Goal: Information Seeking & Learning: Find specific page/section

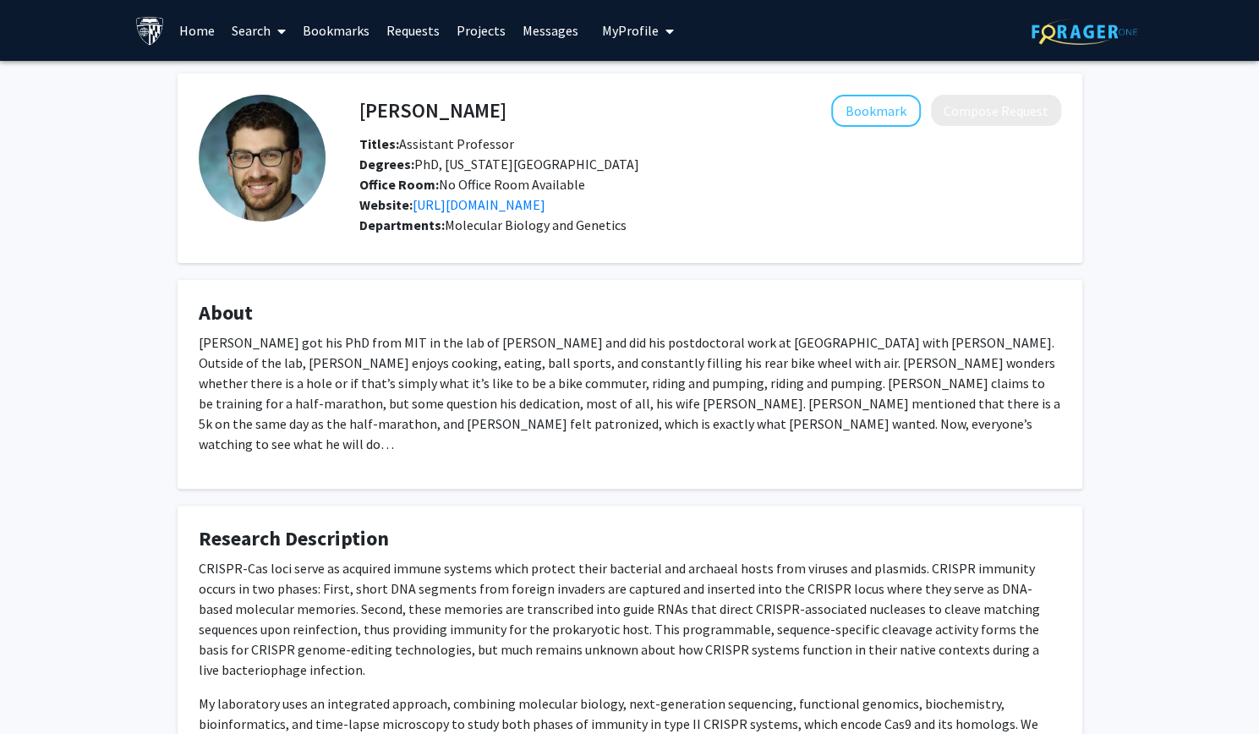
click at [242, 28] on link "Search" at bounding box center [258, 30] width 71 height 59
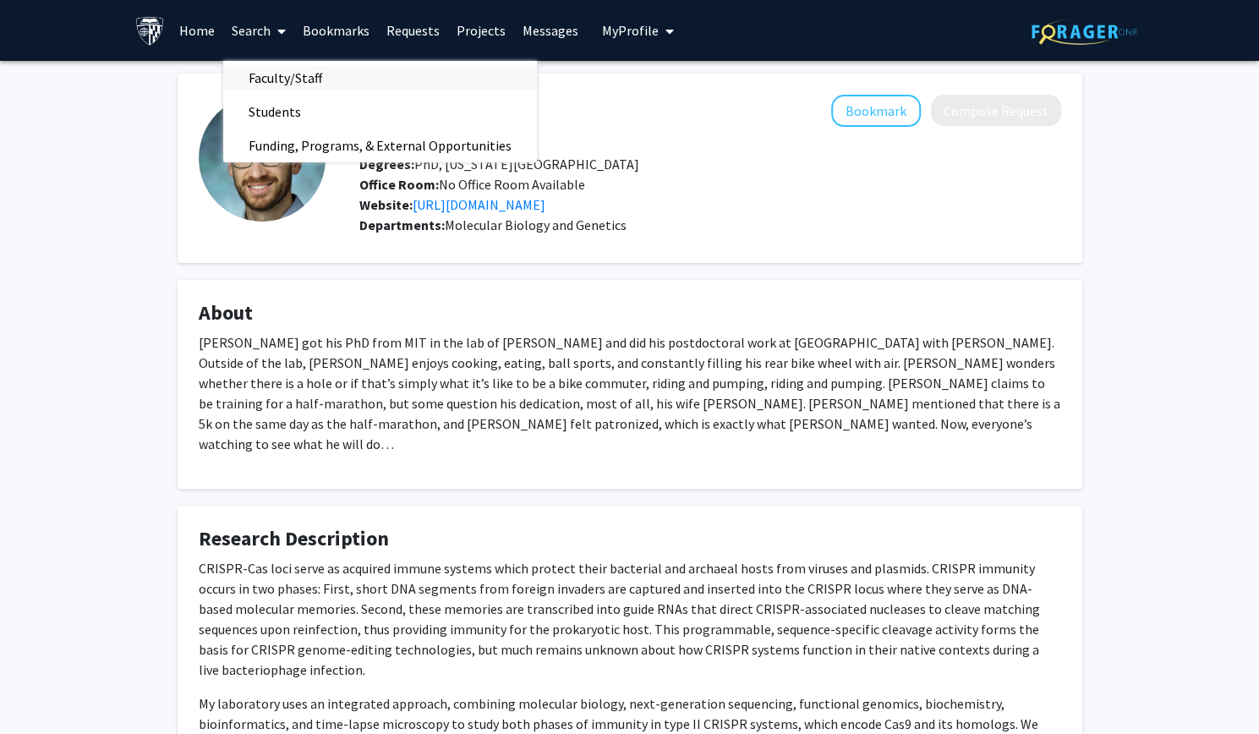
click at [268, 90] on span "Faculty/Staff" at bounding box center [285, 78] width 124 height 34
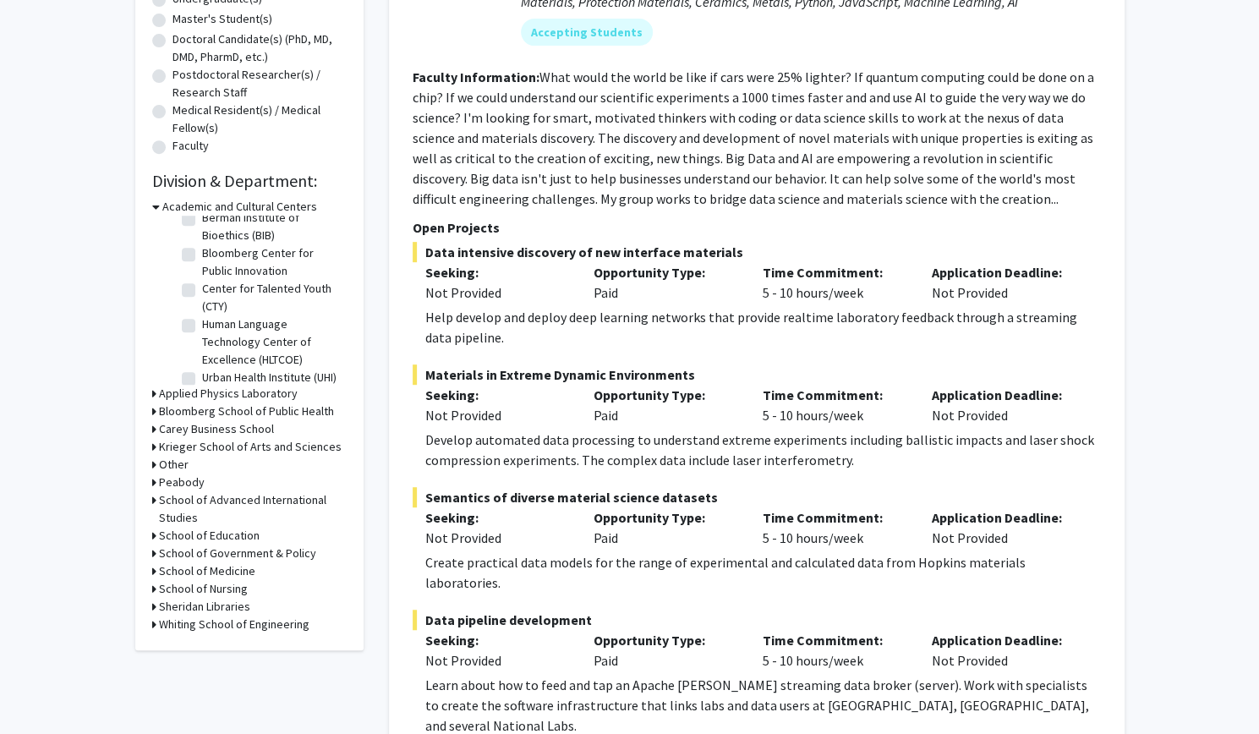
scroll to position [54, 0]
click at [215, 449] on h3 "Krieger School of Arts and Sciences" at bounding box center [250, 447] width 183 height 18
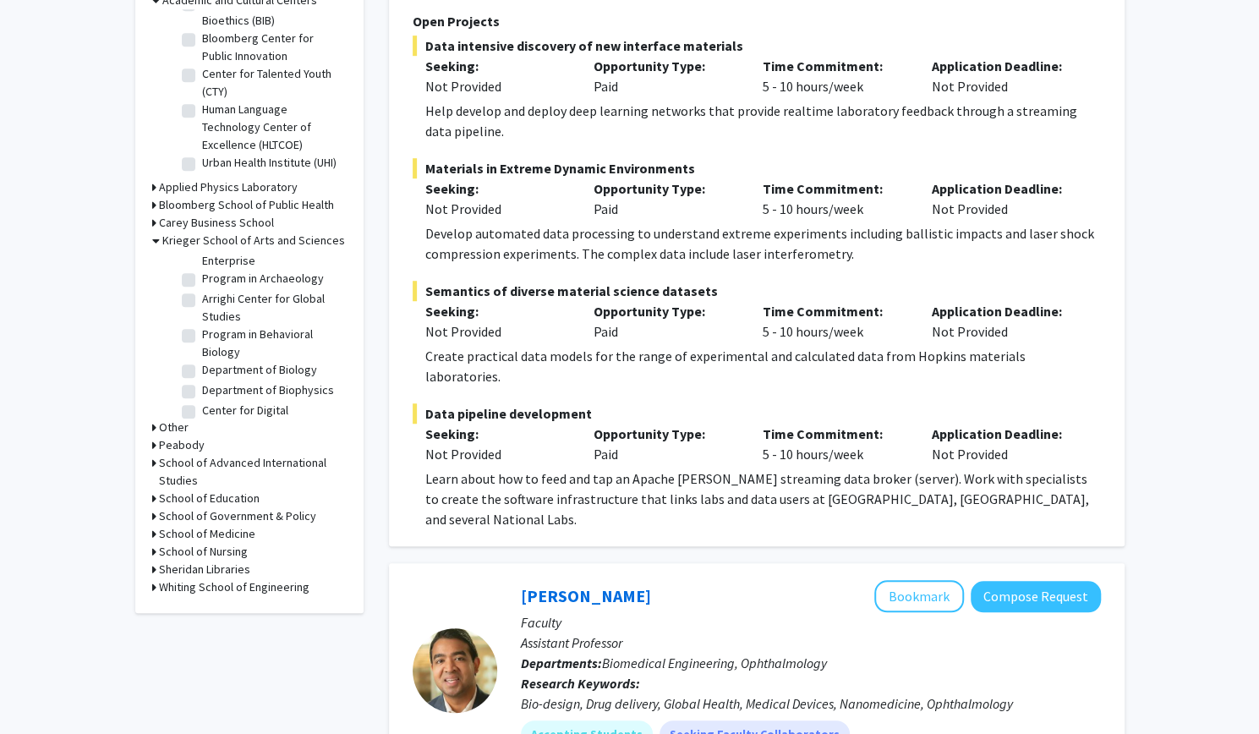
scroll to position [259, 0]
click at [202, 358] on label "Department of Biology" at bounding box center [259, 349] width 115 height 18
click at [202, 351] on input "Department of Biology" at bounding box center [207, 345] width 11 height 11
checkbox input "true"
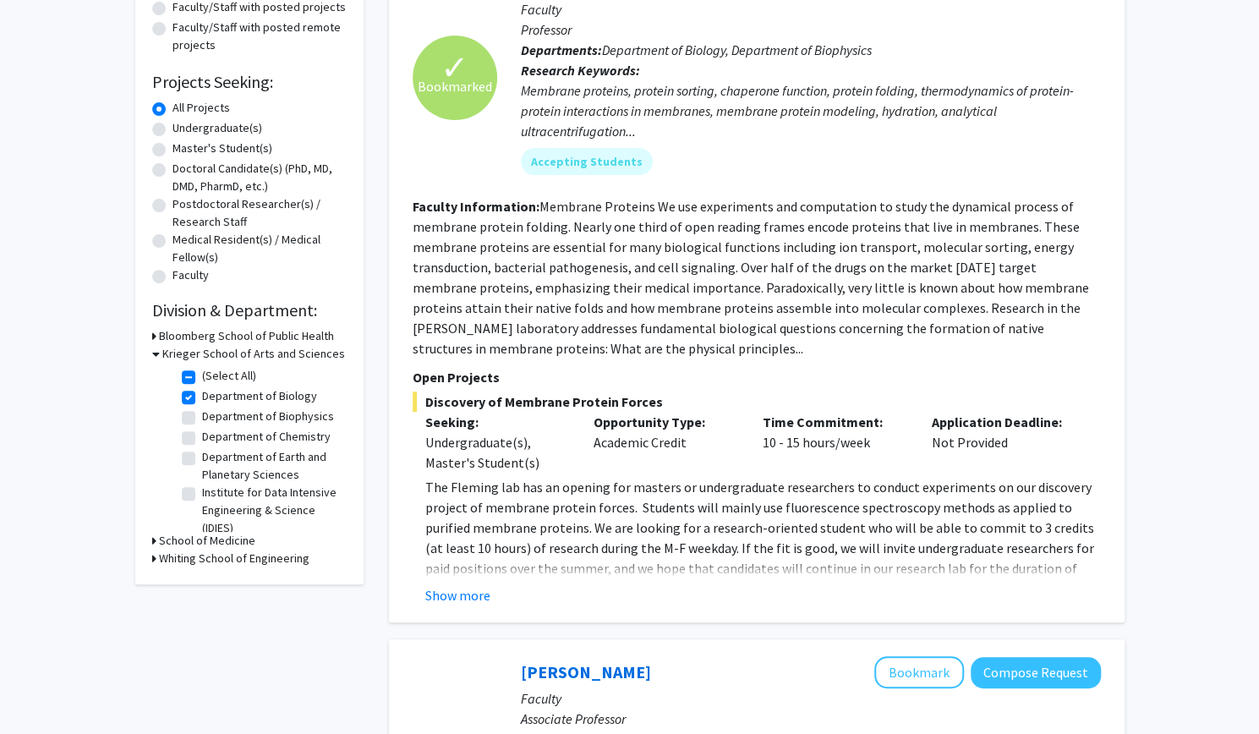
scroll to position [225, 0]
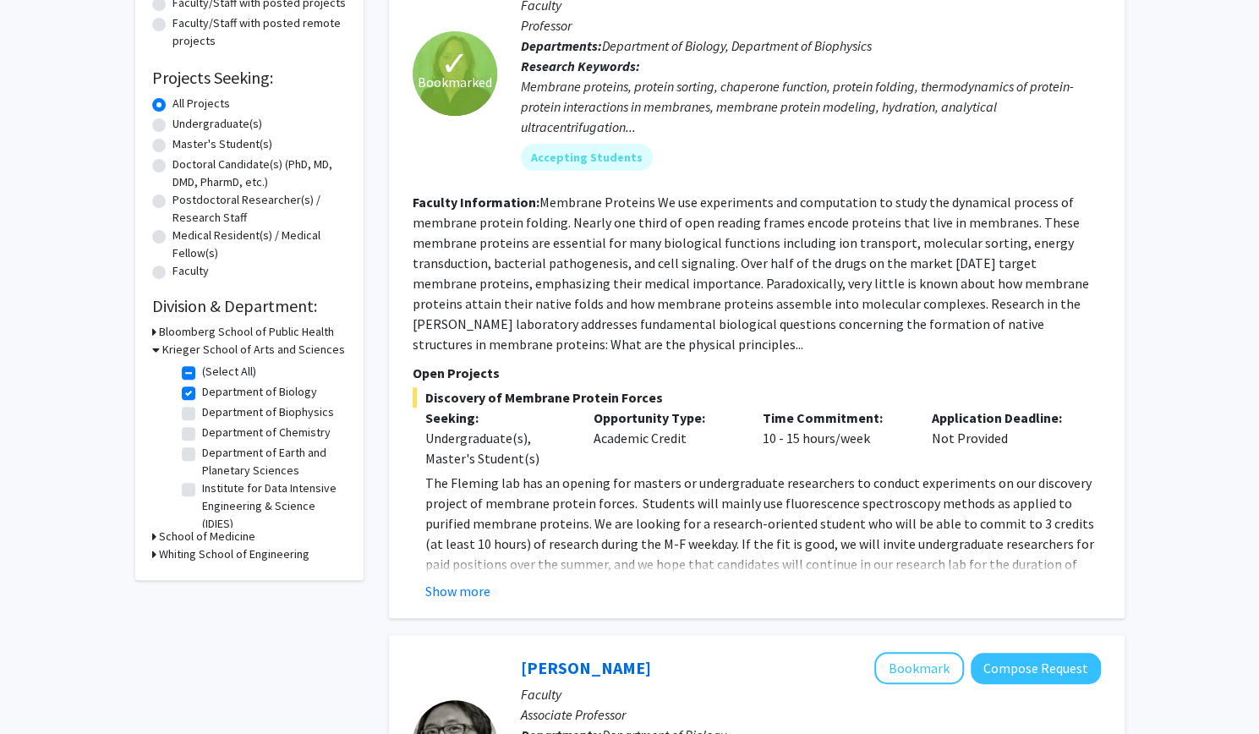
click at [202, 417] on label "Department of Biophysics" at bounding box center [268, 412] width 132 height 18
click at [202, 414] on input "Department of Biophysics" at bounding box center [207, 408] width 11 height 11
checkbox input "true"
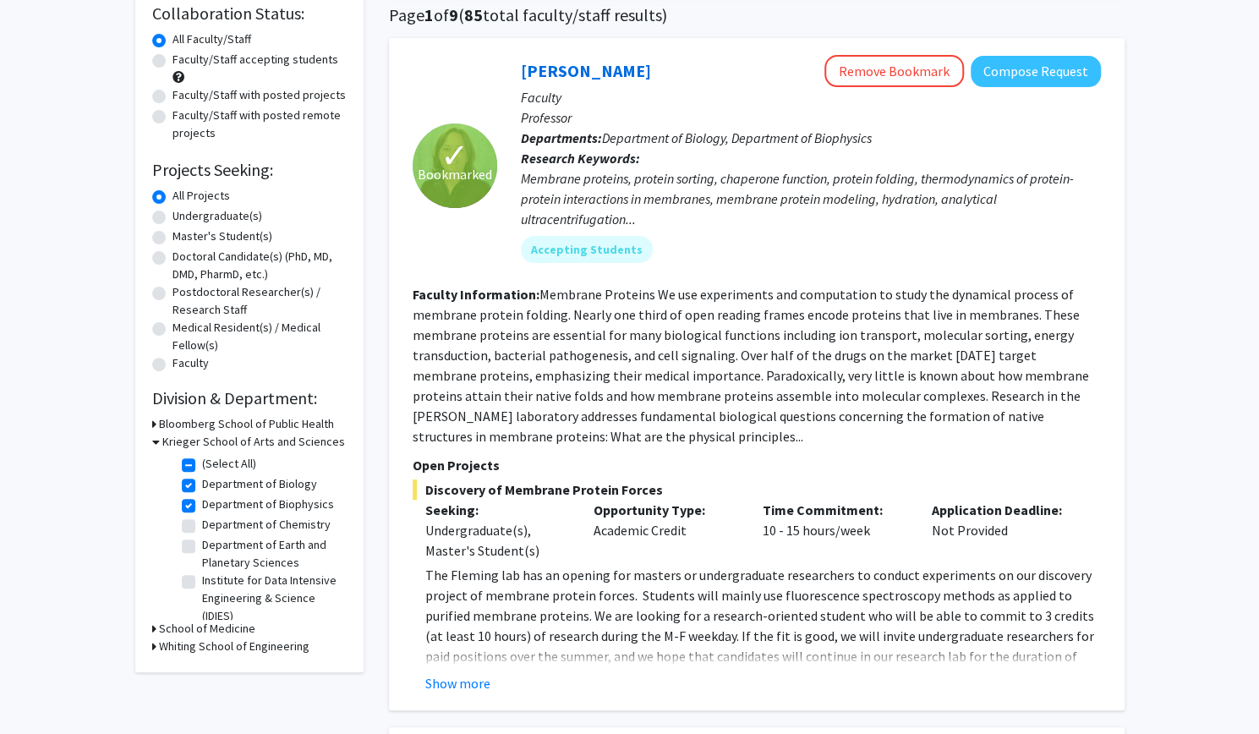
scroll to position [134, 0]
click at [202, 533] on label "Department of Chemistry" at bounding box center [266, 524] width 128 height 18
click at [202, 526] on input "Department of Chemistry" at bounding box center [207, 520] width 11 height 11
checkbox input "true"
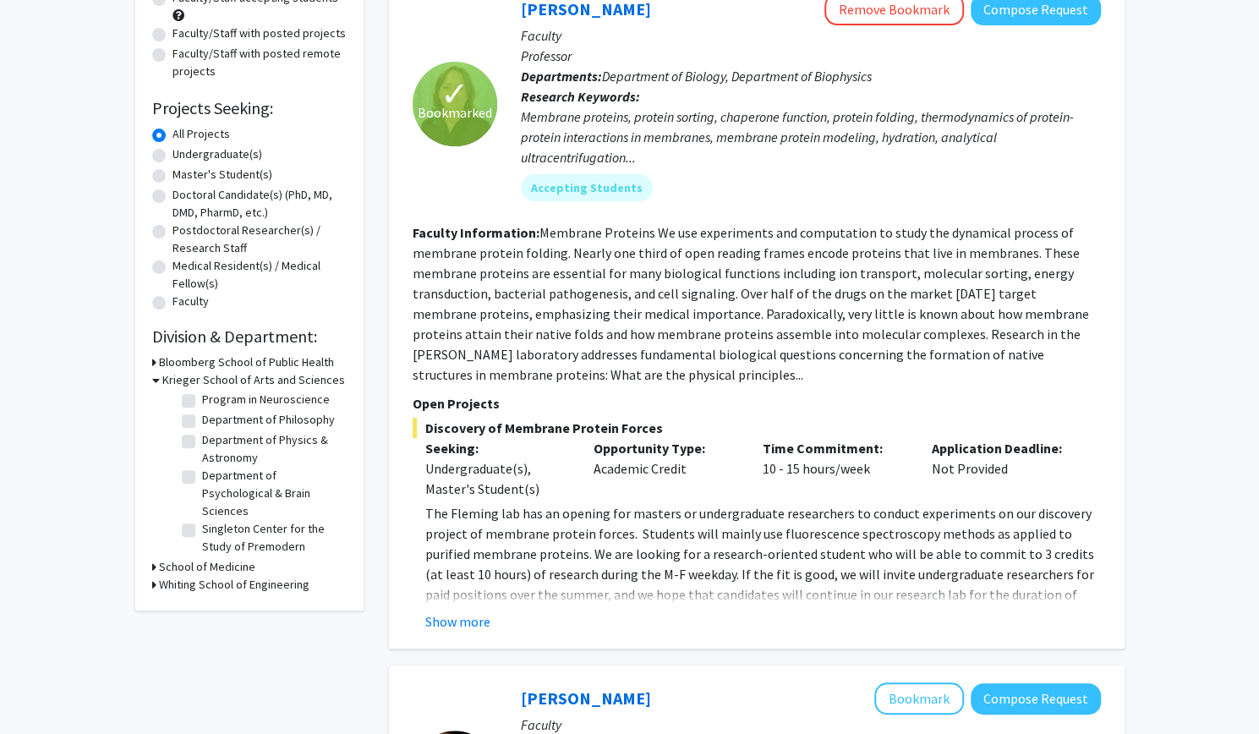
scroll to position [307, 0]
click at [202, 418] on label "Program in Neuroscience" at bounding box center [266, 410] width 128 height 18
click at [202, 412] on input "Program in Neuroscience" at bounding box center [207, 406] width 11 height 11
checkbox input "true"
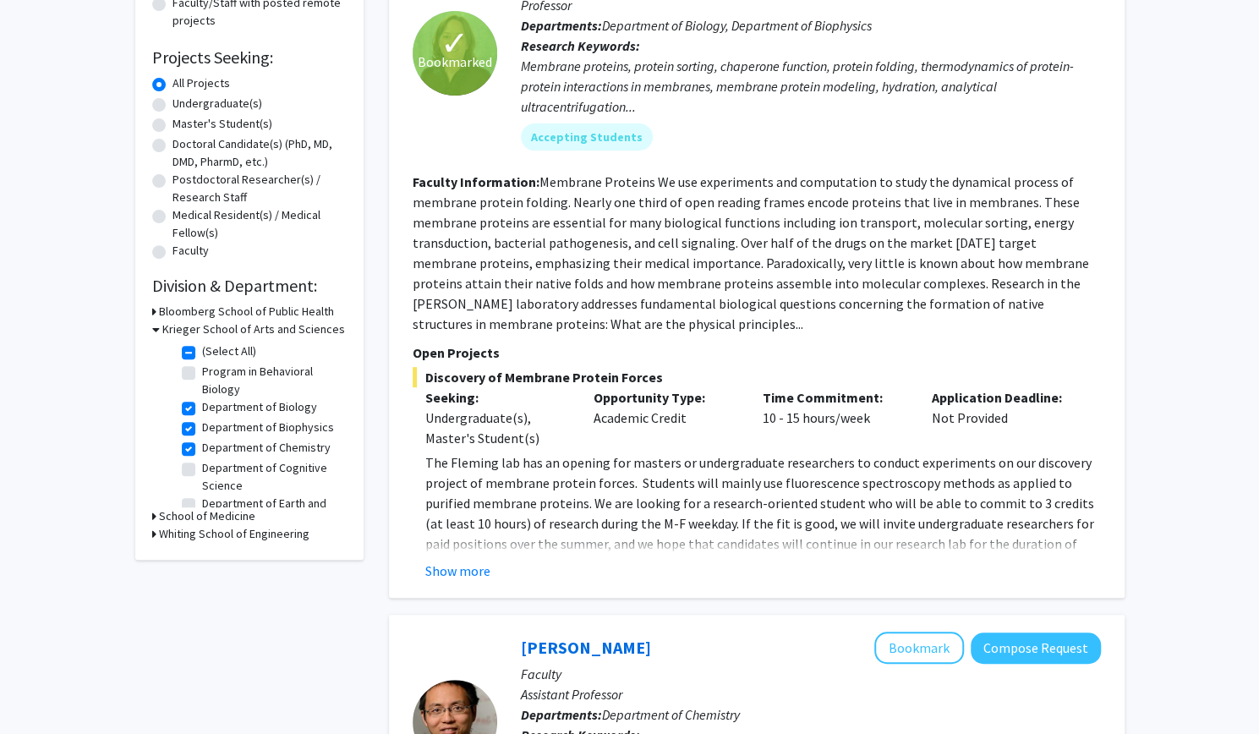
scroll to position [253, 0]
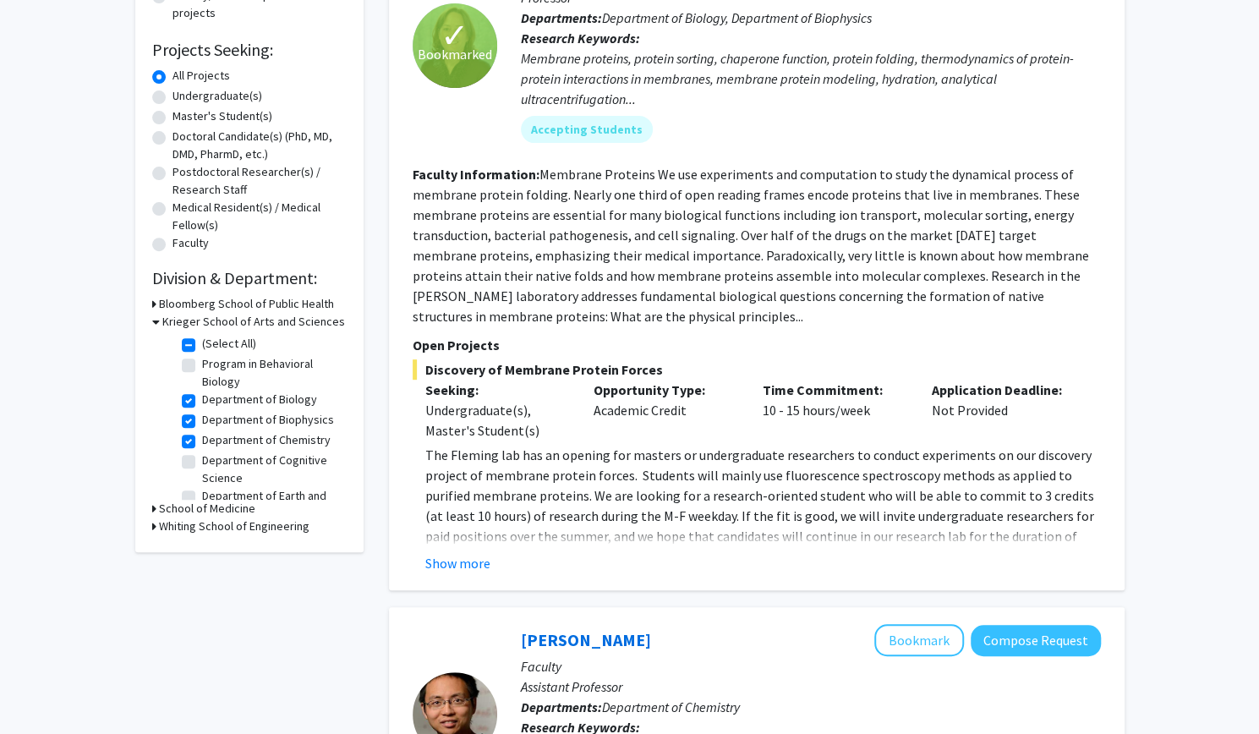
click at [178, 522] on h3 "Whiting School of Engineering" at bounding box center [234, 526] width 150 height 18
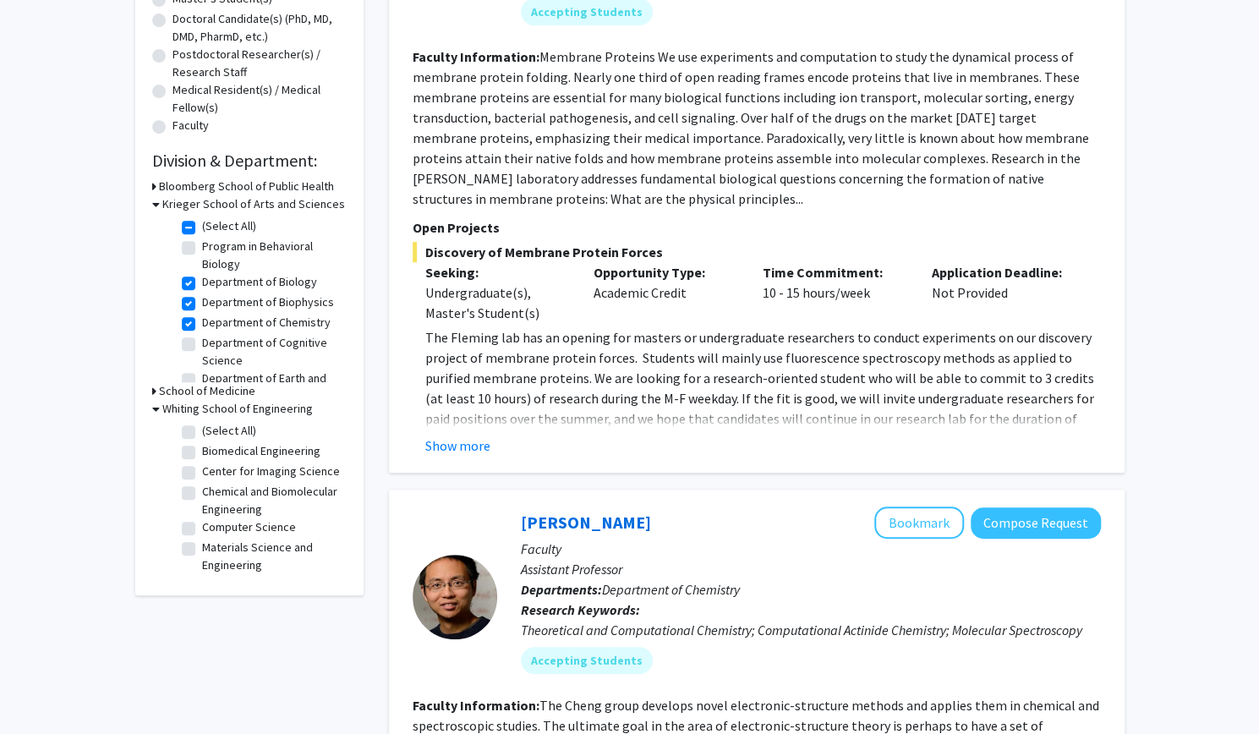
scroll to position [369, 0]
click at [202, 498] on label "Chemical and Biomolecular Engineering" at bounding box center [272, 502] width 140 height 36
click at [202, 495] on input "Chemical and Biomolecular Engineering" at bounding box center [207, 489] width 11 height 11
checkbox input "true"
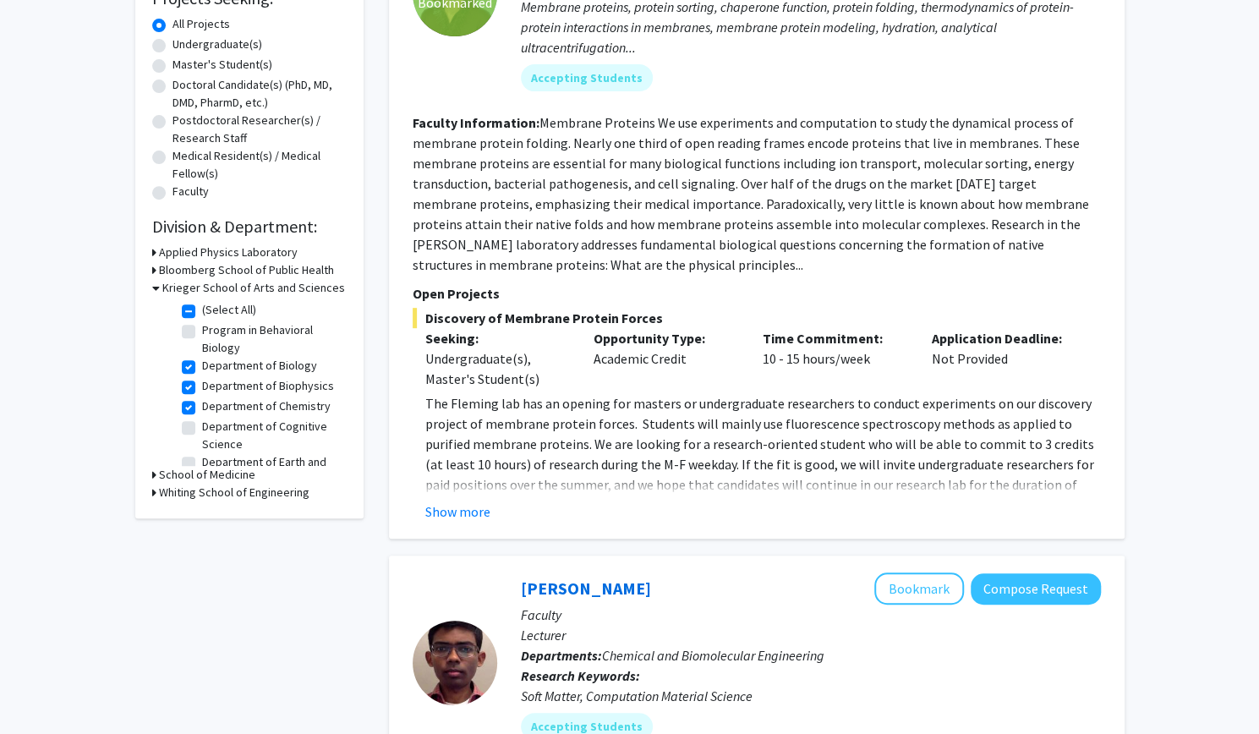
scroll to position [309, 0]
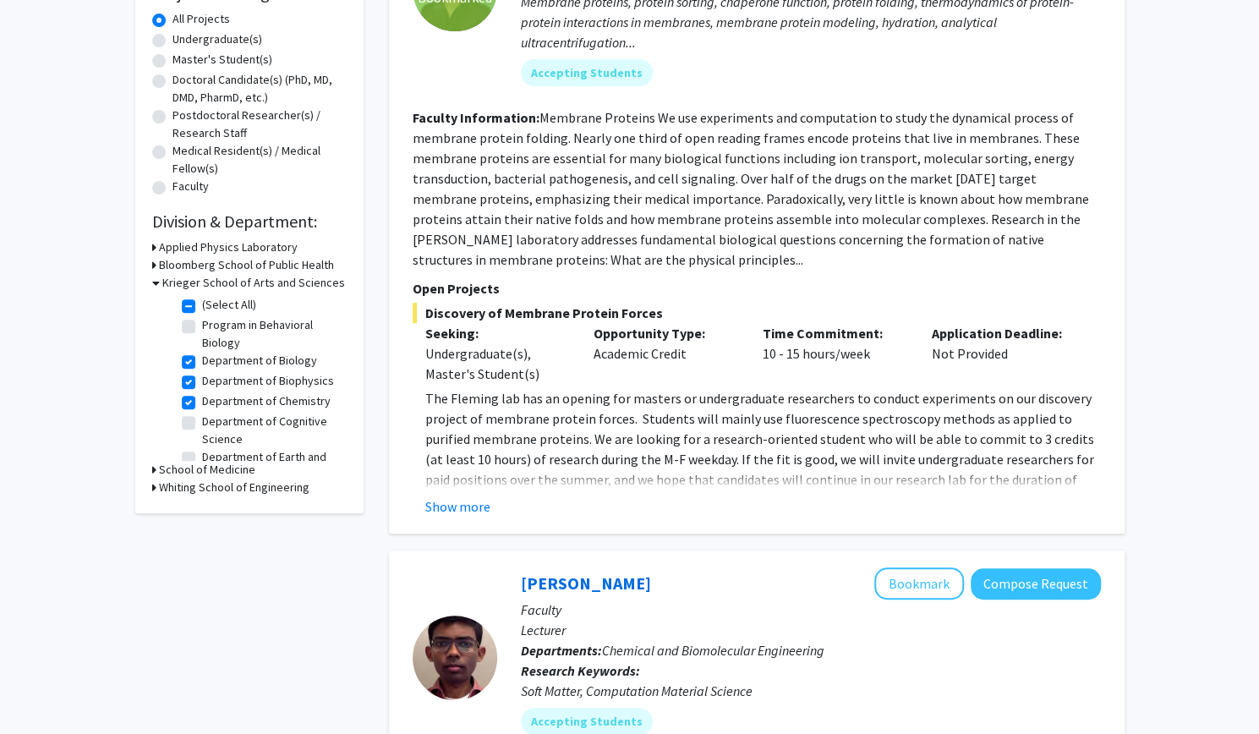
click at [191, 484] on h3 "Whiting School of Engineering" at bounding box center [234, 487] width 150 height 18
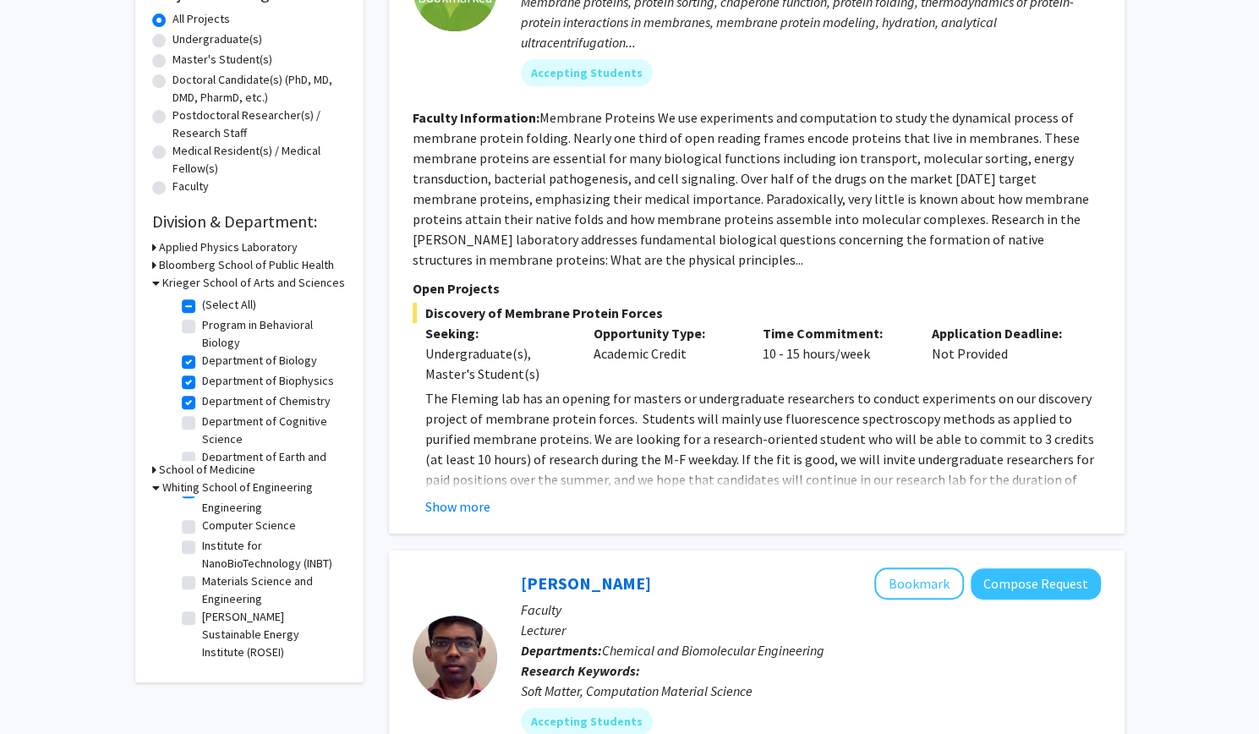
scroll to position [166, 0]
click at [202, 537] on label "Institute for NanoBioTechnology (INBT)" at bounding box center [272, 555] width 140 height 36
click at [202, 537] on input "Institute for NanoBioTechnology (INBT)" at bounding box center [207, 542] width 11 height 11
checkbox input "true"
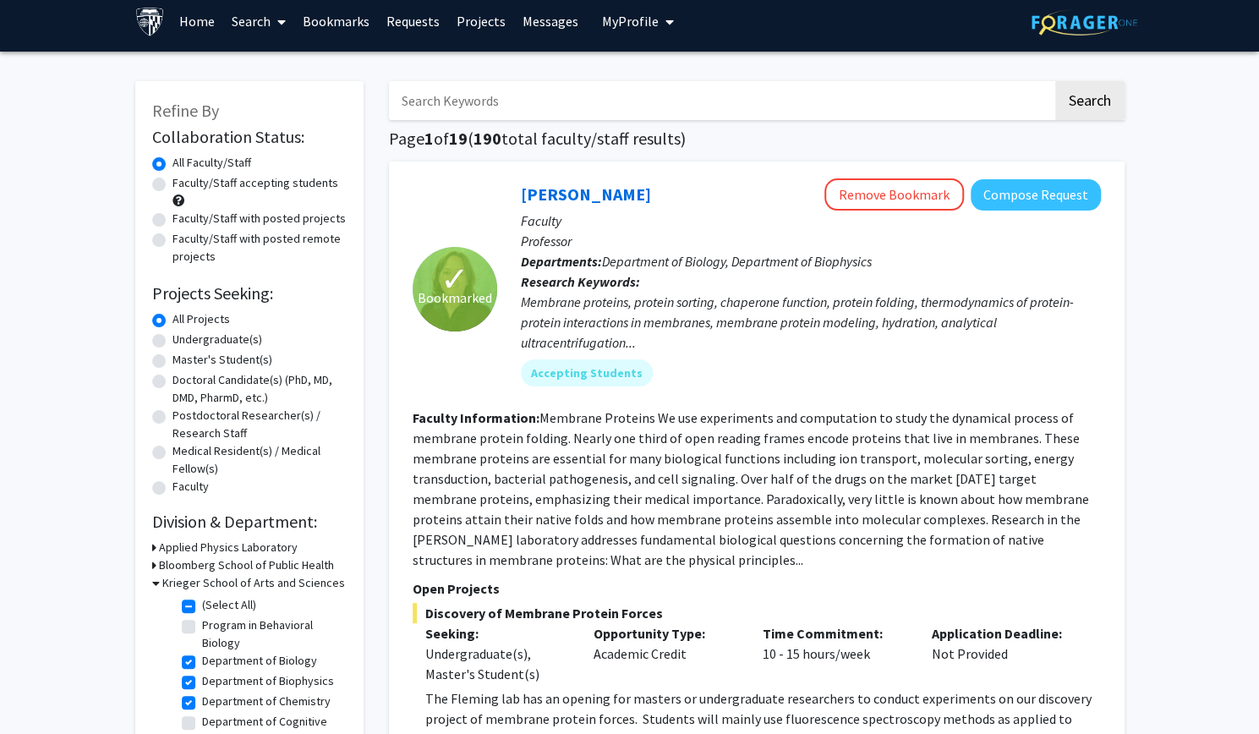
click at [202, 607] on label "(Select All)" at bounding box center [229, 605] width 54 height 18
click at [202, 607] on input "(Select All)" at bounding box center [207, 601] width 11 height 11
checkbox input "false"
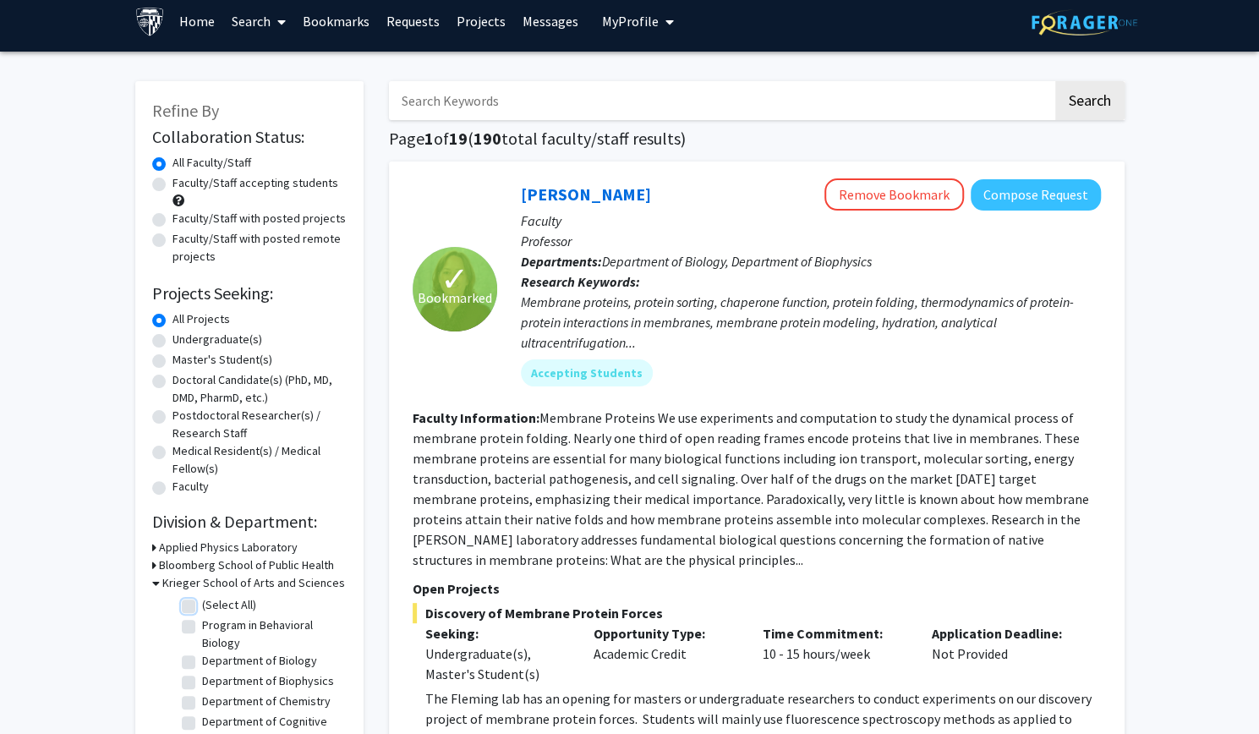
checkbox input "false"
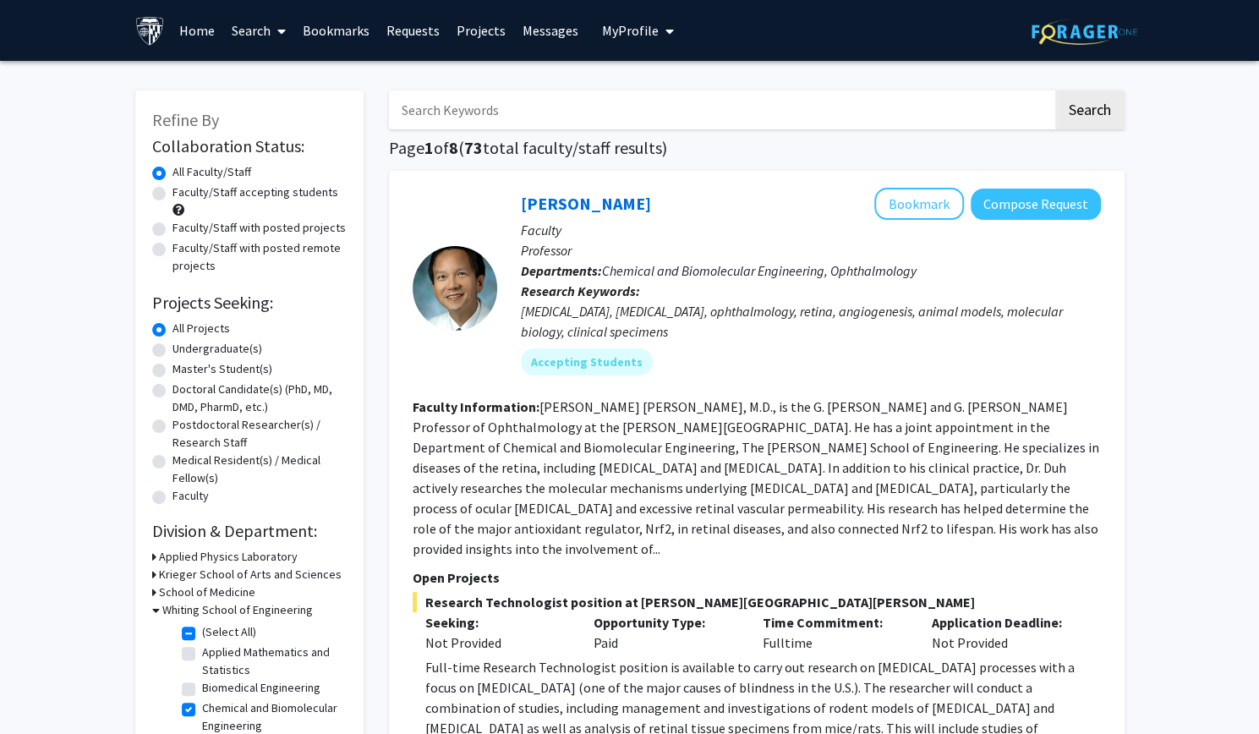
click at [202, 637] on label "(Select All)" at bounding box center [229, 632] width 54 height 18
click at [202, 634] on input "(Select All)" at bounding box center [207, 628] width 11 height 11
checkbox input "false"
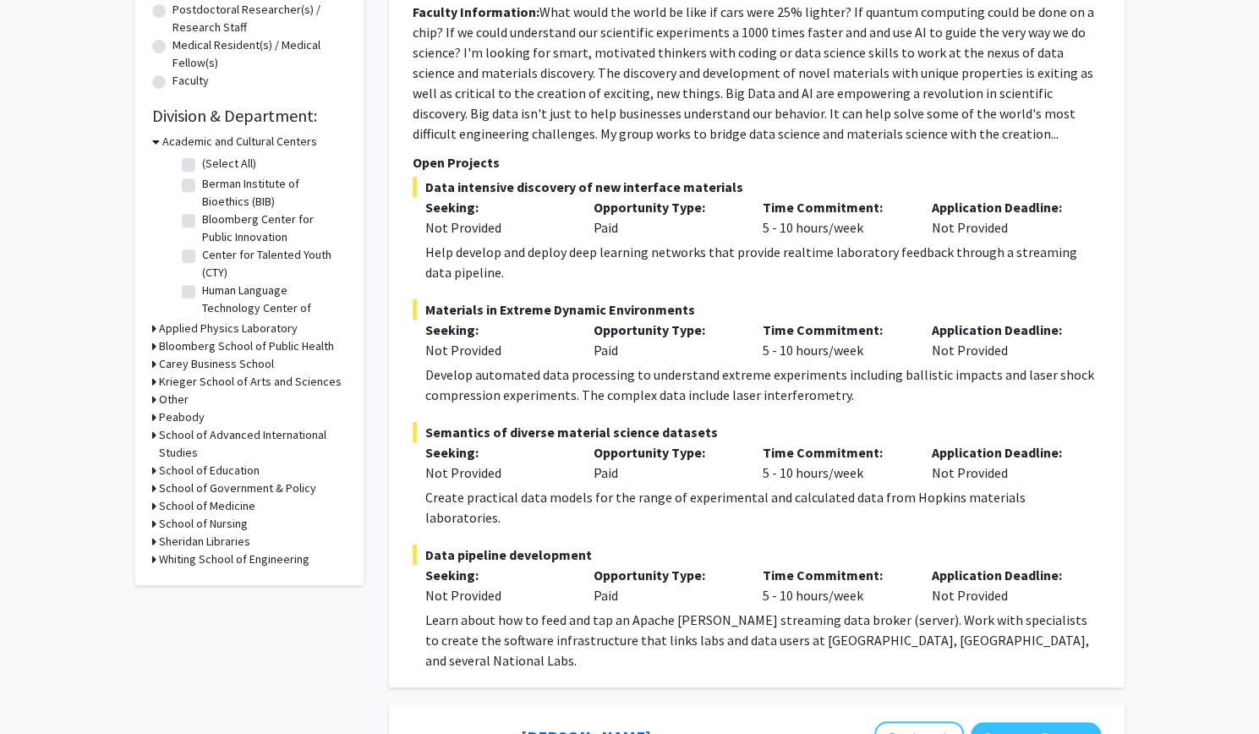
scroll to position [416, 0]
click at [199, 552] on h3 "Whiting School of Engineering" at bounding box center [234, 558] width 150 height 18
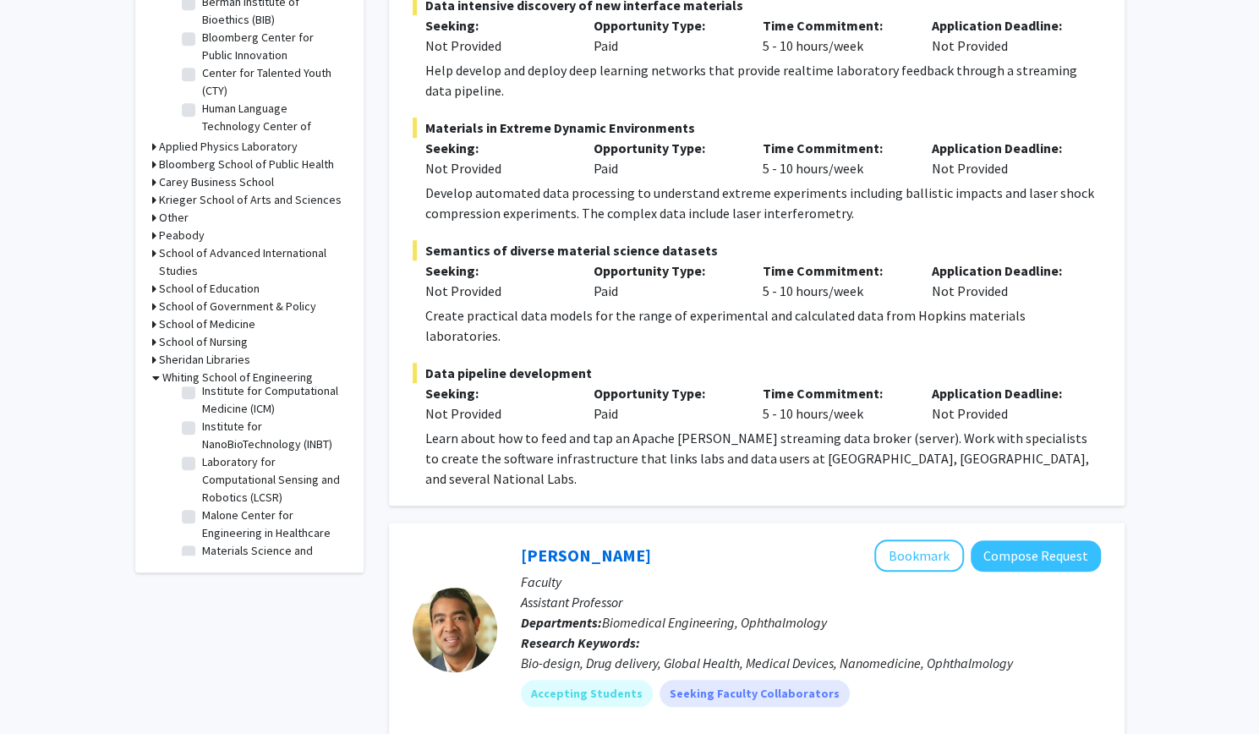
scroll to position [583, 0]
click at [194, 459] on fg-checkbox "Institute for NanoBioTechnology (INBT) Institute for NanoBioTechnology (INBT)" at bounding box center [262, 442] width 161 height 36
click at [202, 398] on label "Institute for NanoBioTechnology (INBT)" at bounding box center [272, 381] width 140 height 36
click at [202, 374] on input "Institute for NanoBioTechnology (INBT)" at bounding box center [207, 368] width 11 height 11
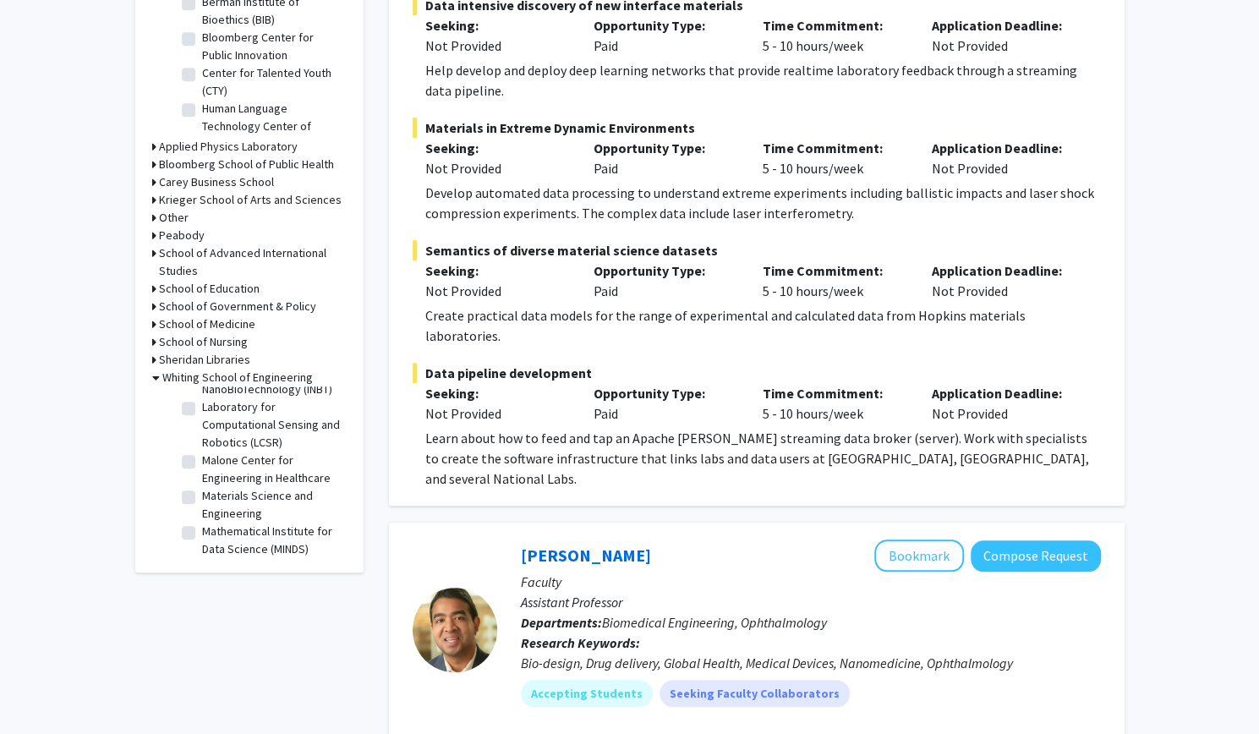
checkbox input "true"
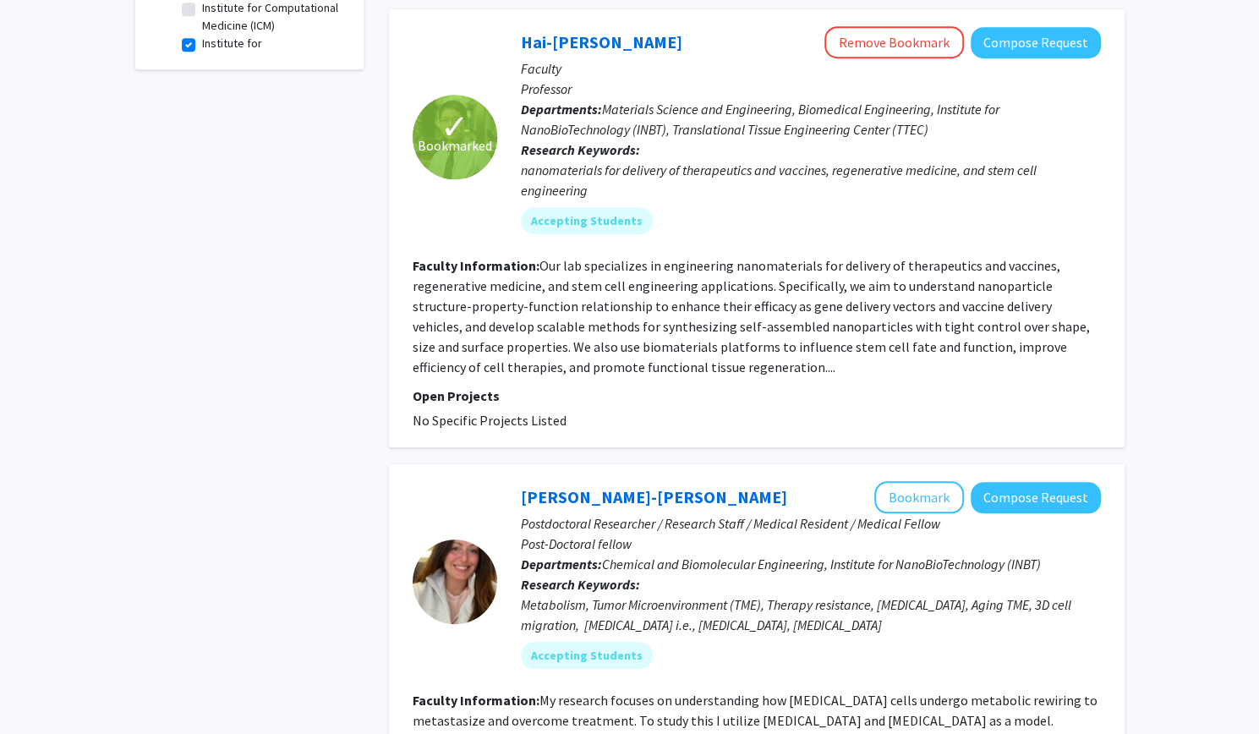
scroll to position [717, 0]
click at [620, 487] on link "Gretchen Alicea-Rebecca" at bounding box center [654, 497] width 266 height 21
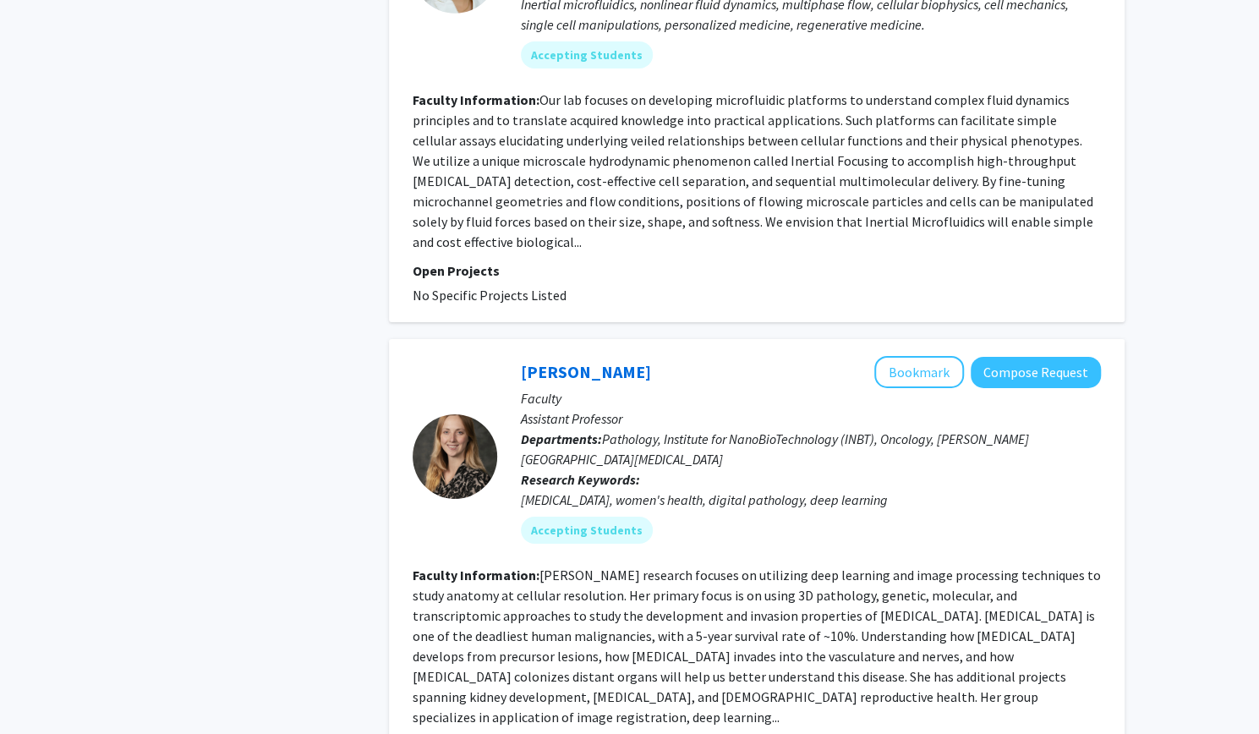
scroll to position [3891, 0]
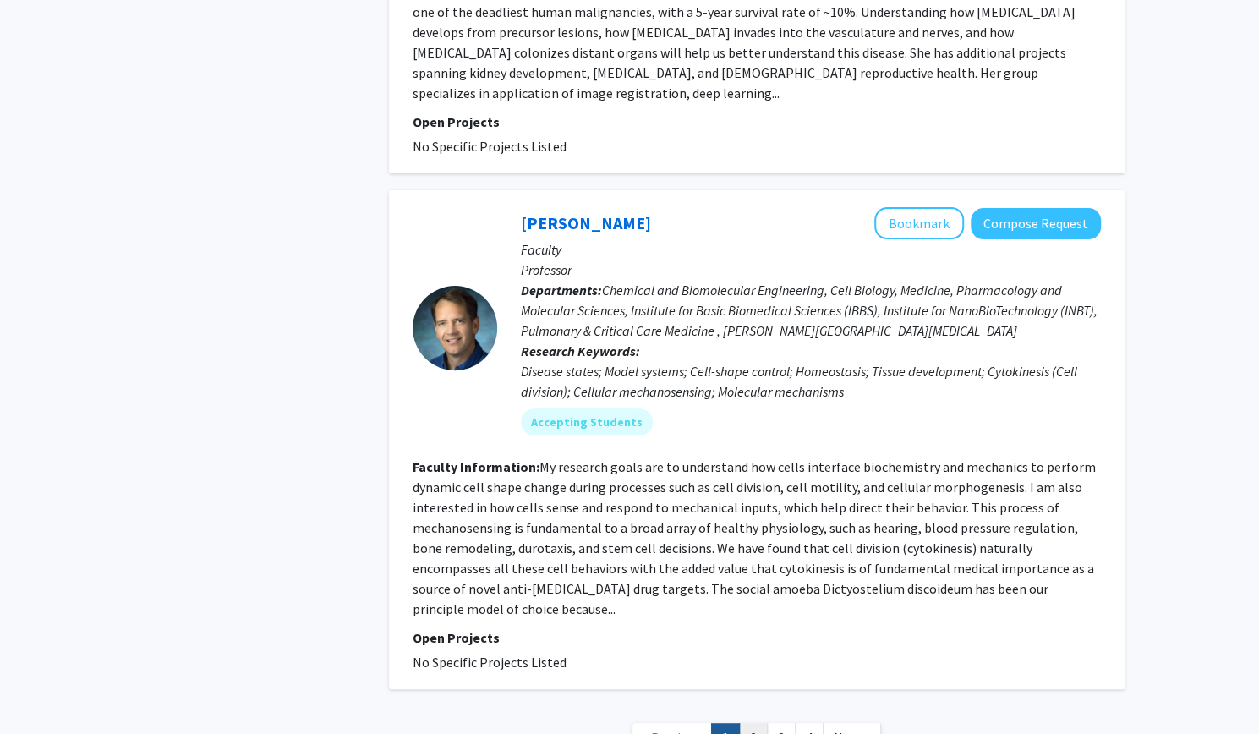
click at [764, 723] on link "2" at bounding box center [753, 738] width 29 height 30
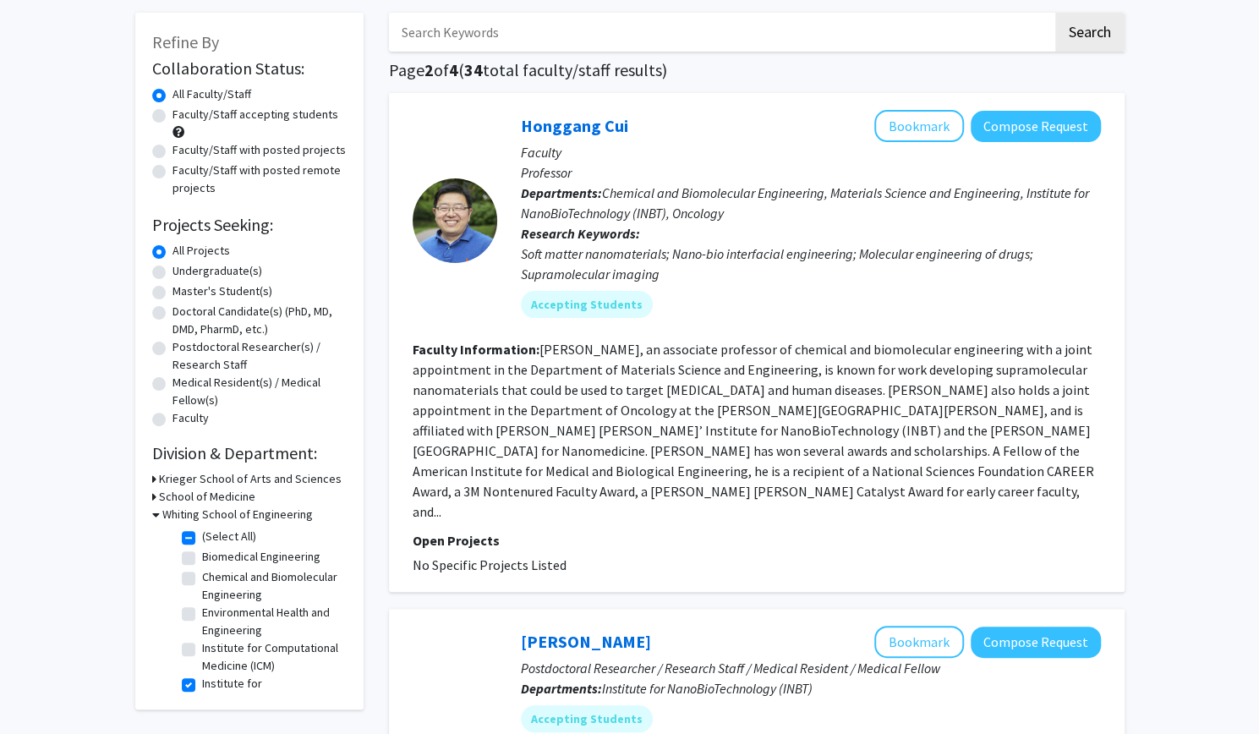
scroll to position [79, 0]
